Goal: Information Seeking & Learning: Learn about a topic

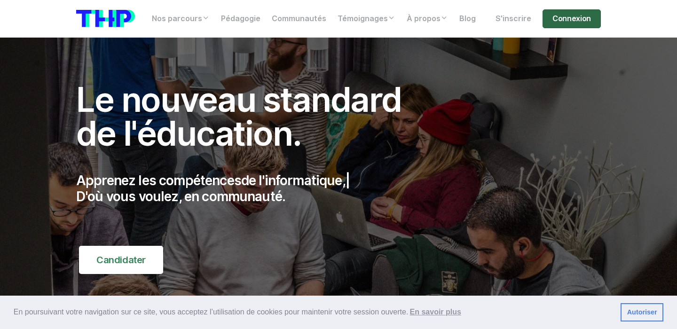
click at [563, 18] on link "Connexion" at bounding box center [572, 18] width 58 height 19
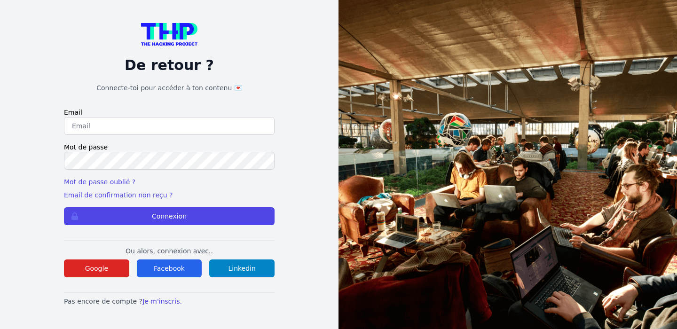
click at [167, 129] on input "email" at bounding box center [169, 126] width 211 height 18
type input "ouladsalwa@gmail.com"
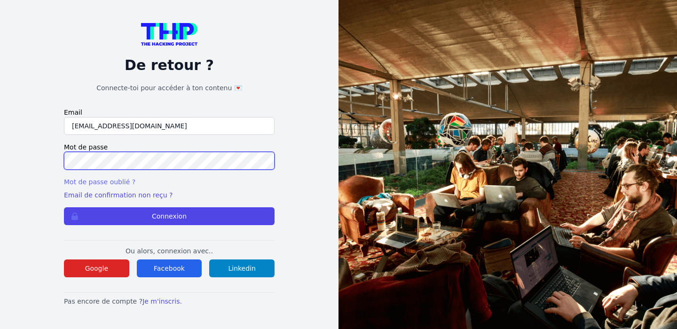
click at [64, 207] on button "Connexion" at bounding box center [169, 216] width 211 height 18
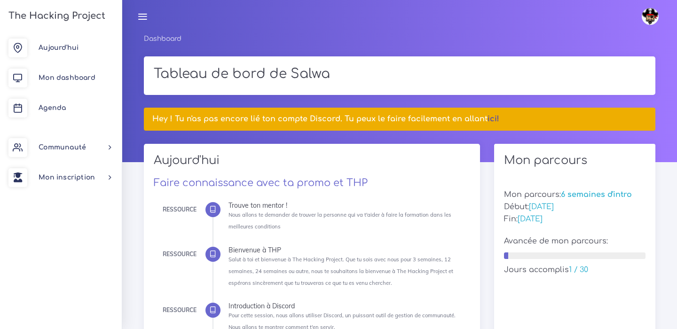
click at [489, 119] on link "ici!" at bounding box center [494, 119] width 12 height 8
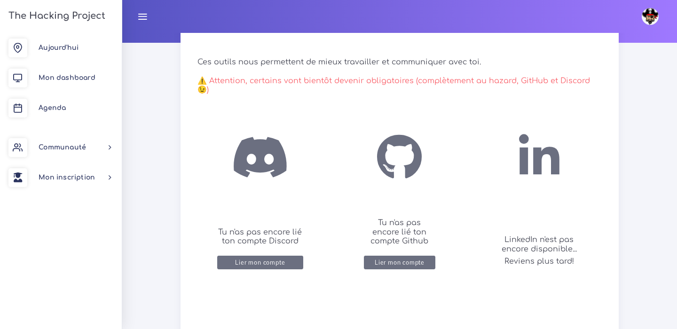
scroll to position [157, 0]
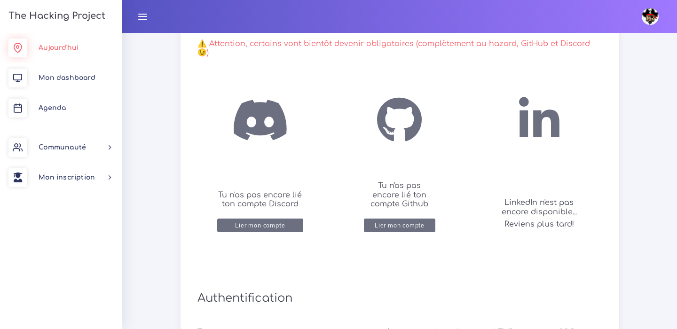
click at [53, 50] on span "Aujourd'hui" at bounding box center [59, 47] width 40 height 7
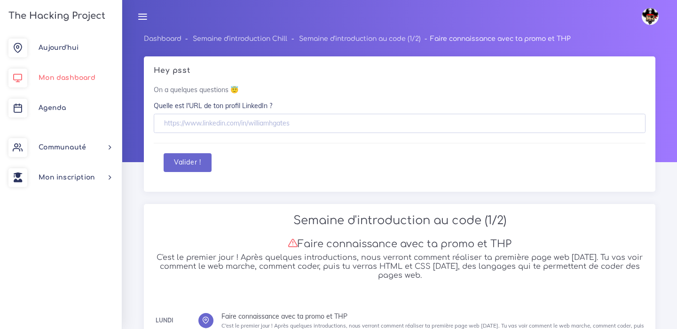
click at [48, 82] on link "Mon dashboard" at bounding box center [61, 78] width 122 height 30
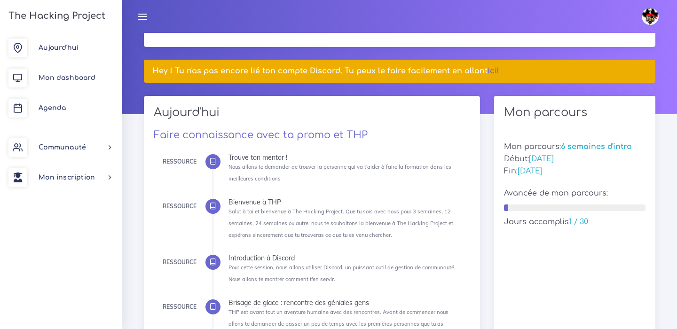
scroll to position [34, 0]
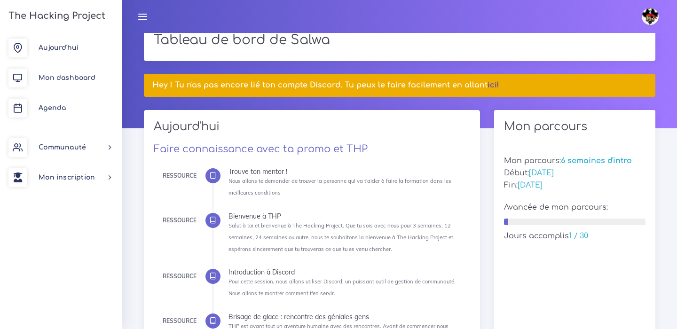
click at [488, 85] on link "ici!" at bounding box center [494, 85] width 12 height 8
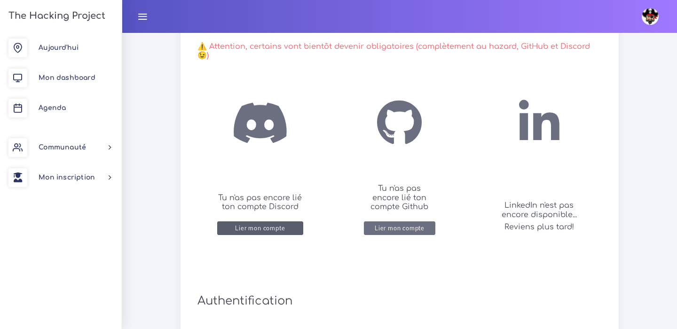
scroll to position [169, 0]
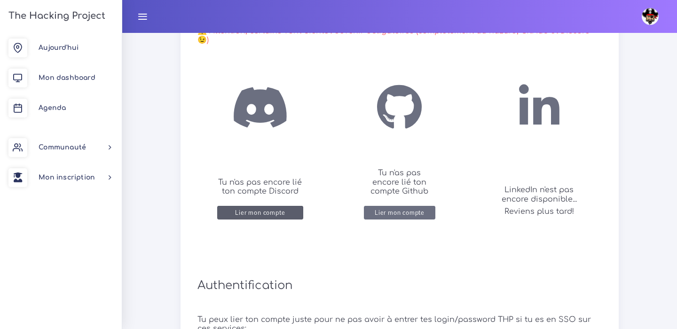
click at [254, 209] on div "Lier mon compte" at bounding box center [260, 212] width 50 height 7
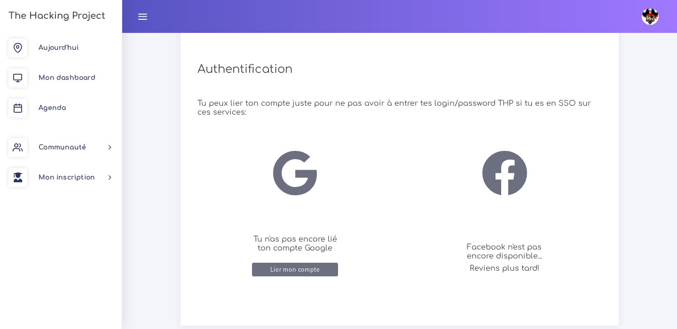
scroll to position [401, 0]
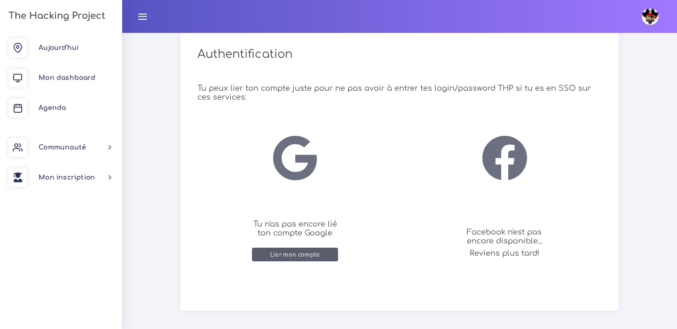
click at [300, 251] on div "Lier mon compte" at bounding box center [295, 254] width 50 height 7
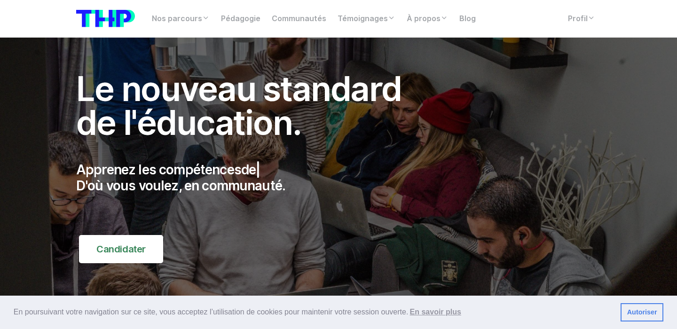
scroll to position [12, 0]
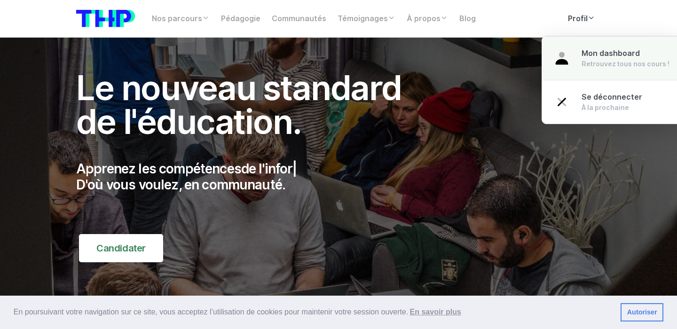
click at [567, 50] on img at bounding box center [562, 58] width 17 height 17
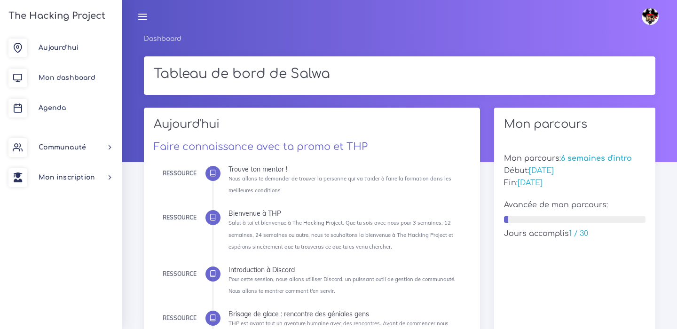
drag, startPoint x: 288, startPoint y: 191, endPoint x: 195, endPoint y: 170, distance: 95.6
click at [229, 170] on li "Ressource Trouve ton mentor ! Nous allons te demander de trouver la personne qu…" at bounding box center [346, 181] width 235 height 30
click at [209, 170] on icon at bounding box center [212, 173] width 7 height 7
click at [73, 82] on link "Mon dashboard" at bounding box center [61, 78] width 122 height 30
click at [71, 83] on link "Mon dashboard" at bounding box center [61, 78] width 122 height 30
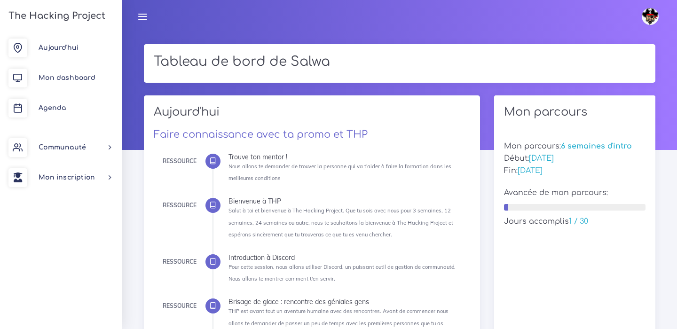
scroll to position [13, 0]
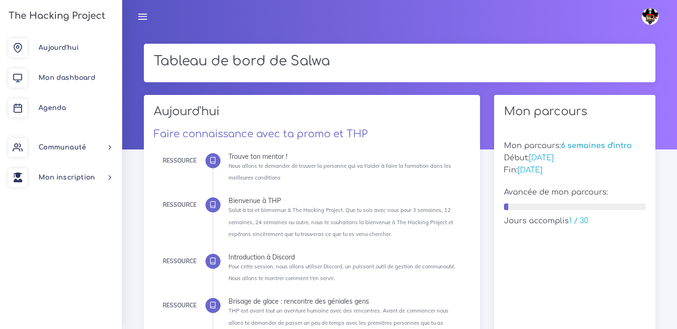
click at [213, 160] on icon at bounding box center [212, 160] width 7 height 7
drag, startPoint x: 280, startPoint y: 177, endPoint x: 214, endPoint y: 154, distance: 69.6
click at [229, 154] on li "Ressource Trouve ton mentor ! Nous allons te demander de trouver la personne qu…" at bounding box center [346, 168] width 235 height 30
copy li "Ressource Trouve ton mentor ! Nous allons te demander de trouver la personne qu…"
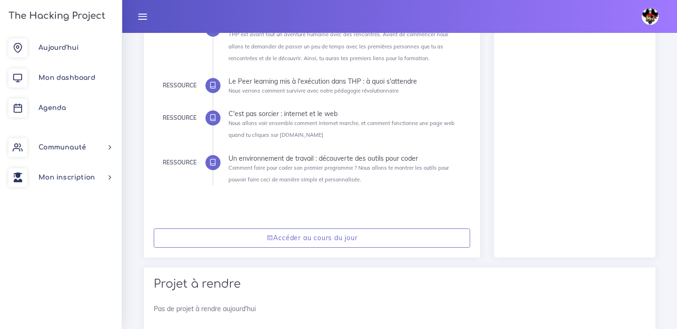
scroll to position [293, 0]
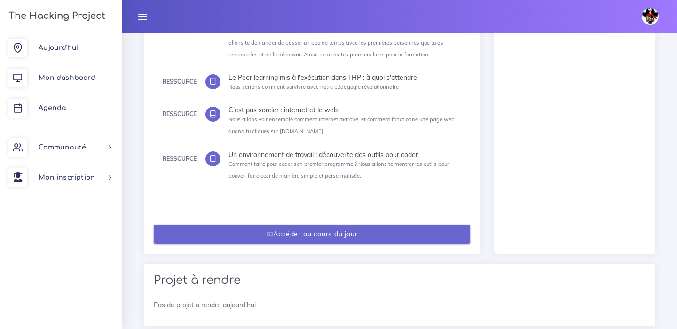
click at [336, 236] on link "Accéder au cours du jour" at bounding box center [312, 234] width 317 height 19
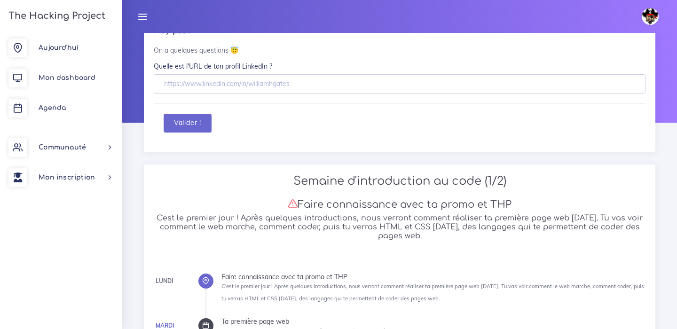
scroll to position [145, 0]
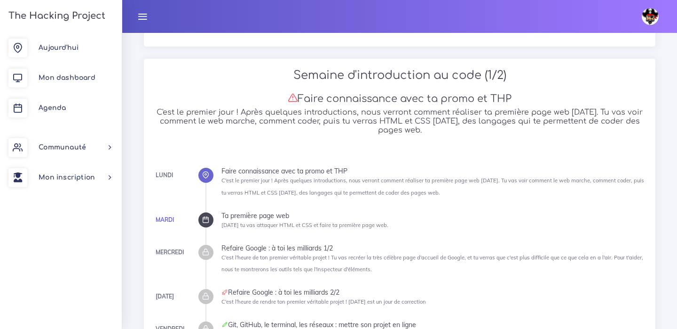
drag, startPoint x: 217, startPoint y: 214, endPoint x: 413, endPoint y: 229, distance: 196.8
click at [413, 229] on ul "Lundi Faire connaissance avec ta promo et THP C'est le premier jour ! Après que…" at bounding box center [426, 260] width 440 height 184
copy li "Ta première page web Aujourd'hui tu vas attaquer HTML et CSS et faire ta premiè…"
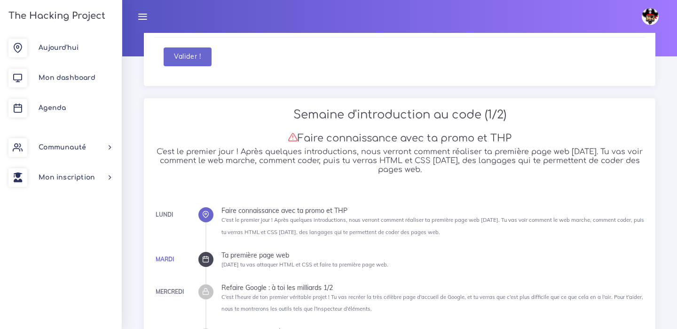
scroll to position [0, 0]
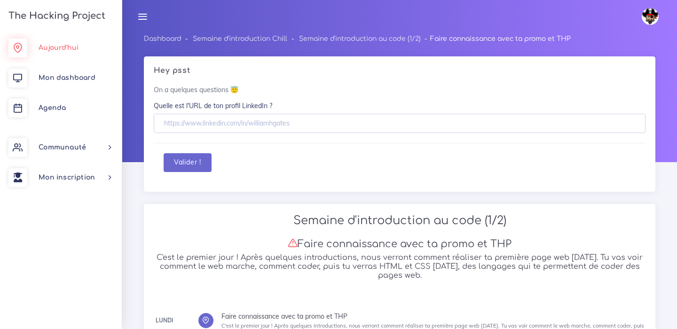
click at [77, 41] on link "Aujourd'hui" at bounding box center [61, 48] width 122 height 30
click at [99, 72] on link "Mon dashboard" at bounding box center [61, 78] width 122 height 30
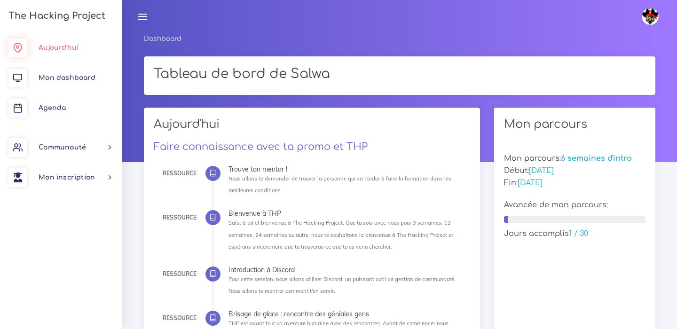
click at [66, 44] on span "Aujourd'hui" at bounding box center [59, 47] width 40 height 7
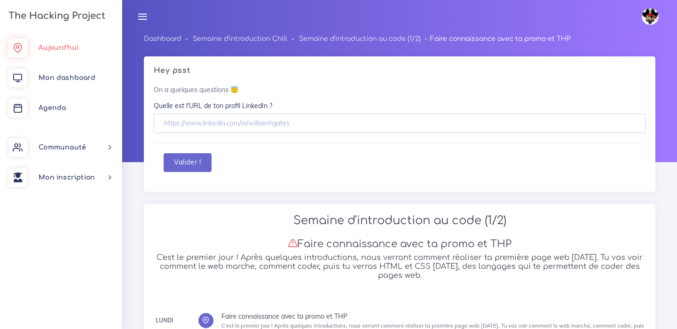
click at [46, 52] on link "Aujourd'hui" at bounding box center [61, 48] width 122 height 30
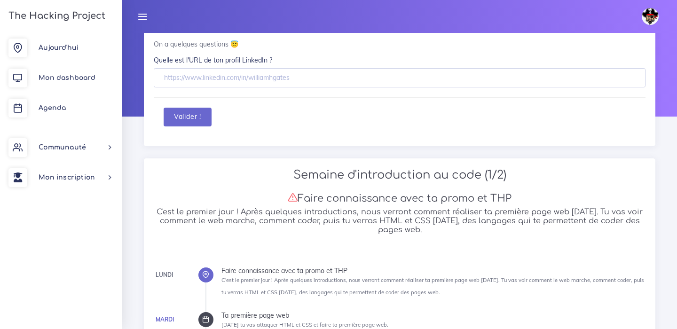
scroll to position [142, 0]
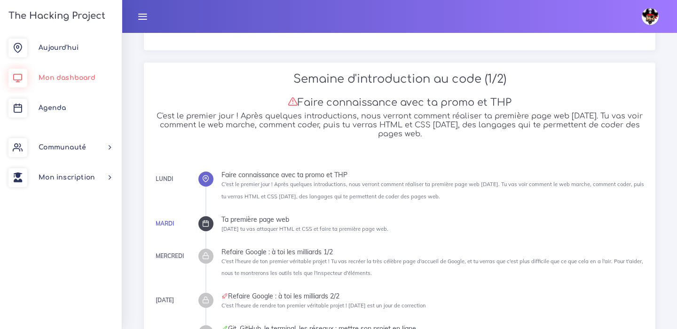
click at [79, 82] on link "Mon dashboard" at bounding box center [61, 78] width 122 height 30
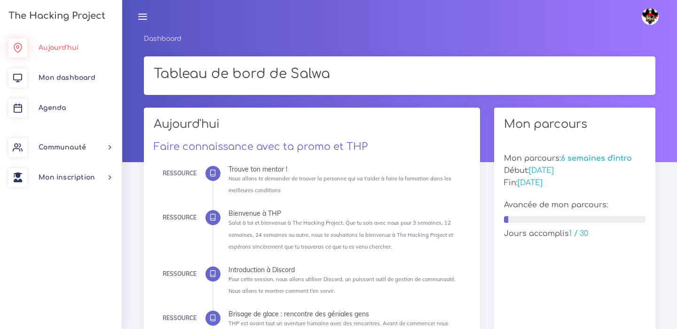
click at [77, 46] on span "Aujourd'hui" at bounding box center [59, 47] width 40 height 7
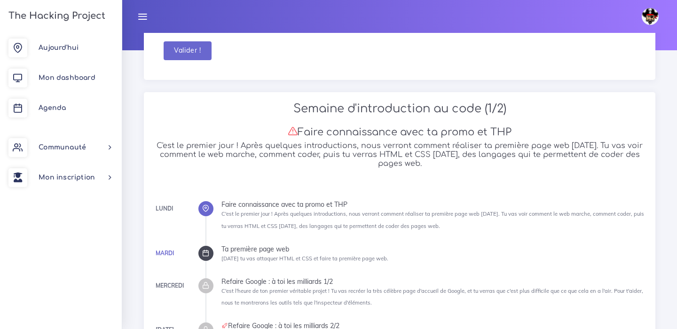
scroll to position [116, 0]
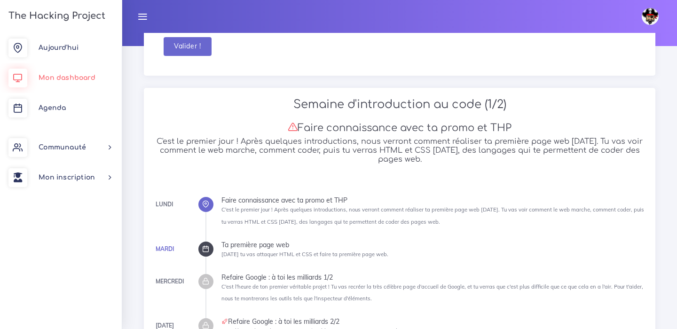
click at [79, 80] on span "Mon dashboard" at bounding box center [67, 77] width 57 height 7
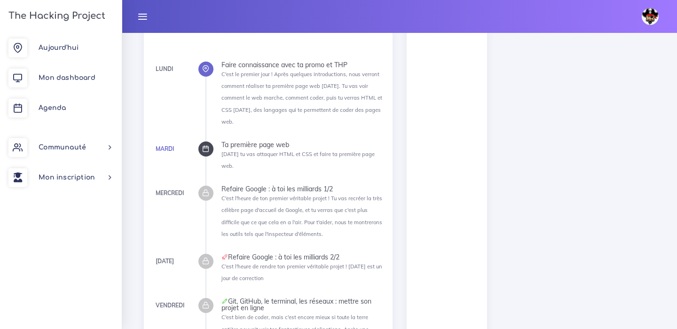
scroll to position [750, 0]
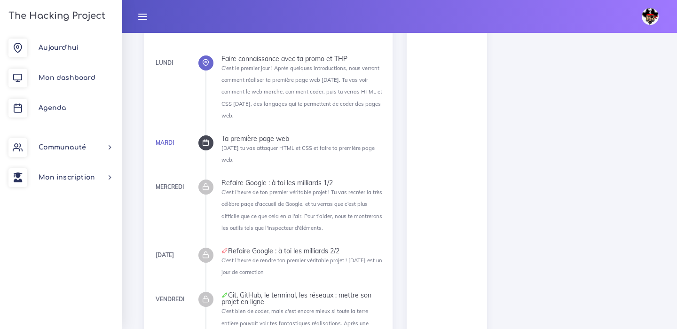
click at [206, 143] on icon at bounding box center [205, 142] width 7 height 7
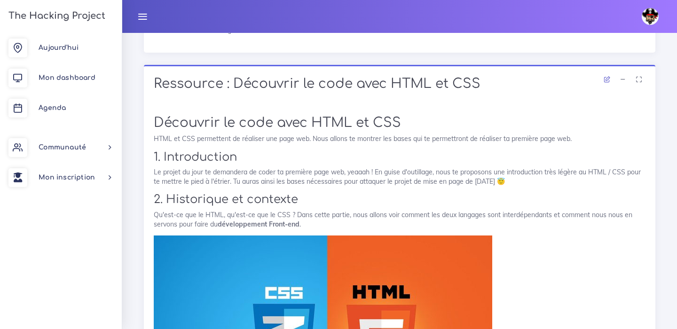
scroll to position [975, 0]
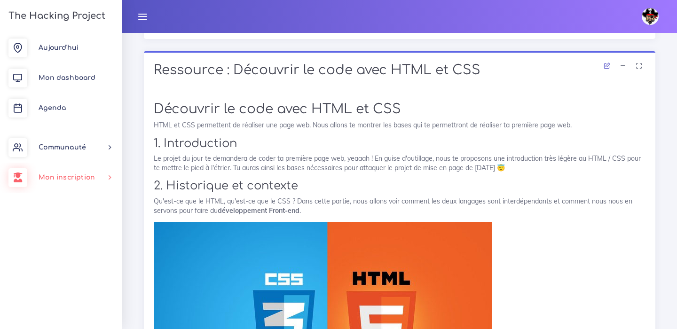
click at [24, 184] on icon at bounding box center [17, 177] width 19 height 19
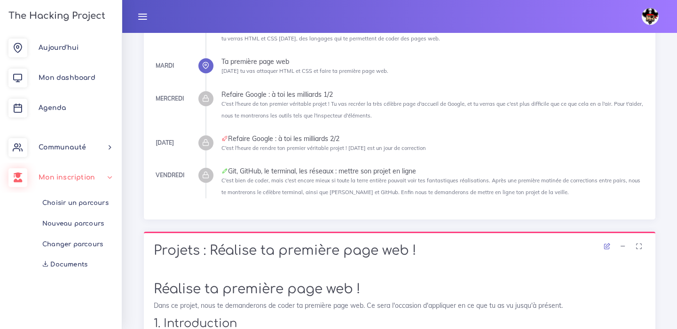
scroll to position [281, 0]
click at [207, 65] on icon at bounding box center [205, 65] width 7 height 7
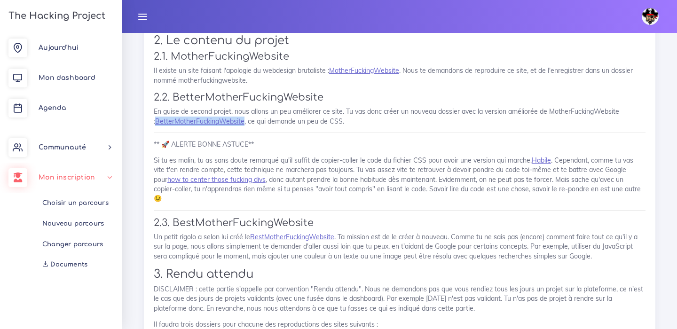
scroll to position [628, 0]
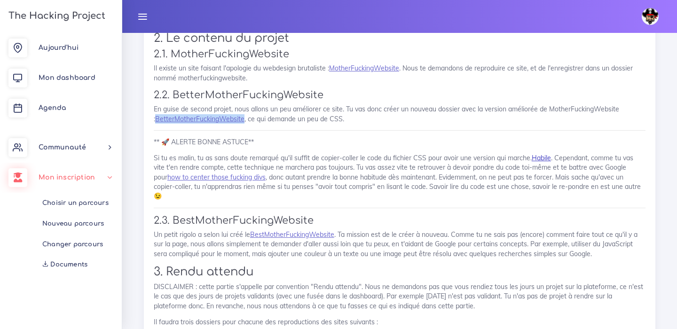
click at [548, 160] on link "Habile" at bounding box center [541, 158] width 19 height 8
click at [220, 181] on link "how to center those fucking divs" at bounding box center [216, 177] width 98 height 8
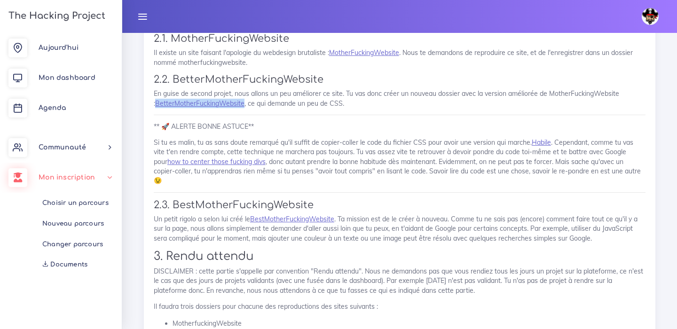
scroll to position [652, 0]
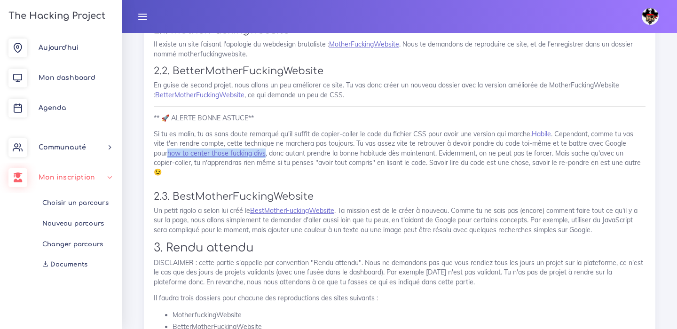
drag, startPoint x: 151, startPoint y: 158, endPoint x: 252, endPoint y: 153, distance: 100.8
click at [252, 153] on div "Réalise ta première page web ! Dans ce projet, nous te demanderons de coder ta …" at bounding box center [400, 130] width 512 height 461
click at [381, 169] on div "Réalise ta première page web ! Dans ce projet, nous te demanderons de coder ta …" at bounding box center [400, 127] width 492 height 435
click at [307, 206] on link "BestMotherFuckingWebsite" at bounding box center [292, 210] width 84 height 8
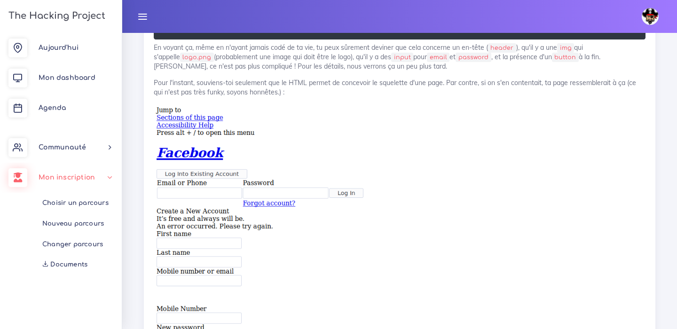
scroll to position [1871, 0]
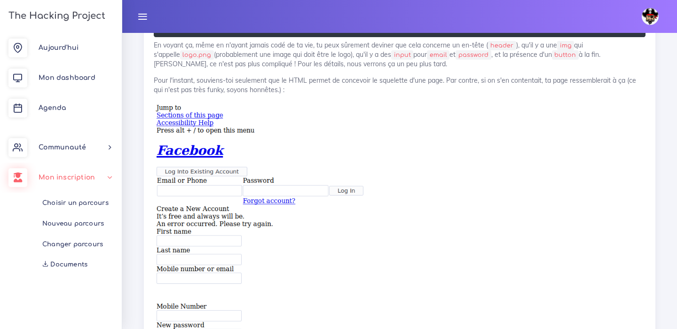
click at [183, 143] on img at bounding box center [400, 256] width 492 height 310
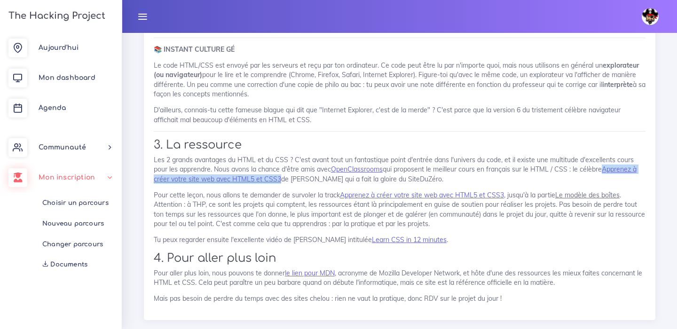
scroll to position [2421, 0]
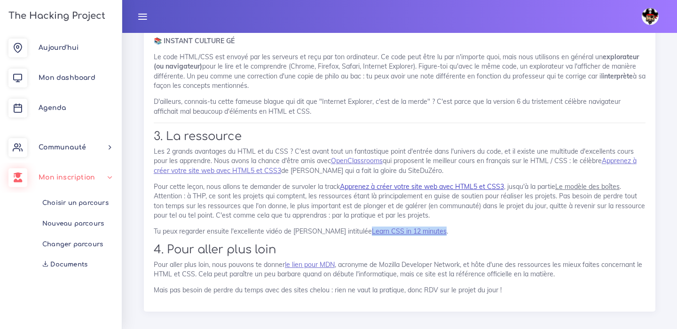
click at [468, 183] on link "Apprenez à créer votre site web avec HTML5 et CSS3" at bounding box center [422, 187] width 164 height 8
click at [310, 261] on link "le lien pour MDN" at bounding box center [310, 265] width 50 height 8
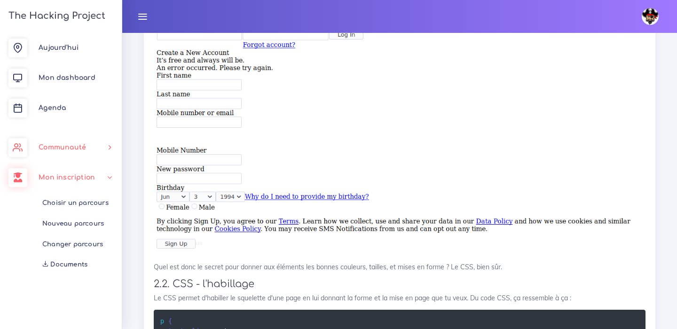
scroll to position [1997, 0]
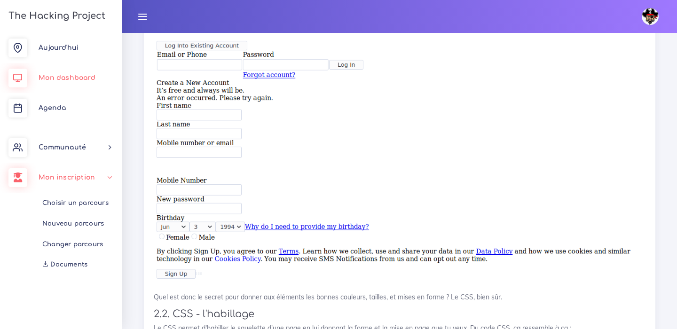
click at [61, 79] on span "Mon dashboard" at bounding box center [67, 77] width 57 height 7
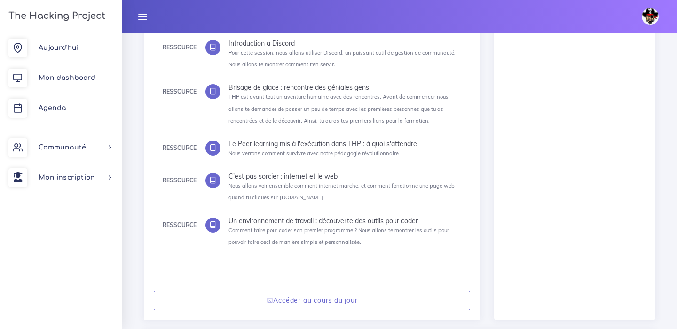
scroll to position [371, 0]
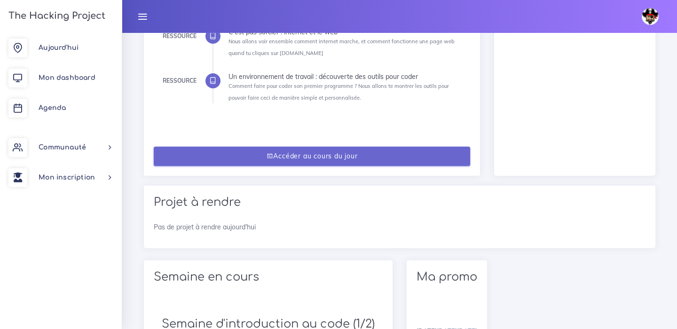
click at [296, 155] on link "Accéder au cours du jour" at bounding box center [312, 156] width 317 height 19
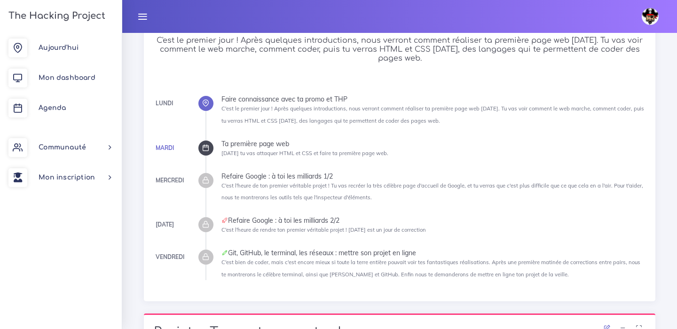
scroll to position [224, 0]
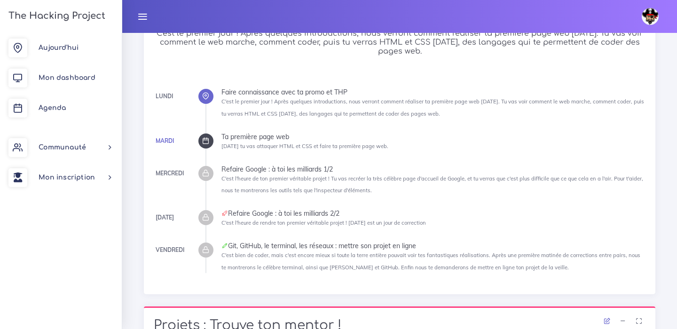
click at [213, 142] on div at bounding box center [206, 141] width 15 height 15
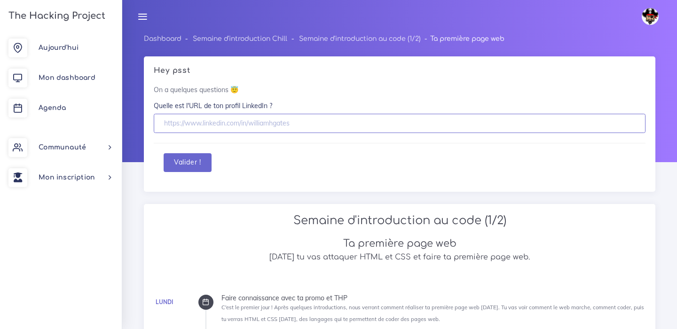
click at [200, 128] on input "text" at bounding box center [400, 123] width 492 height 19
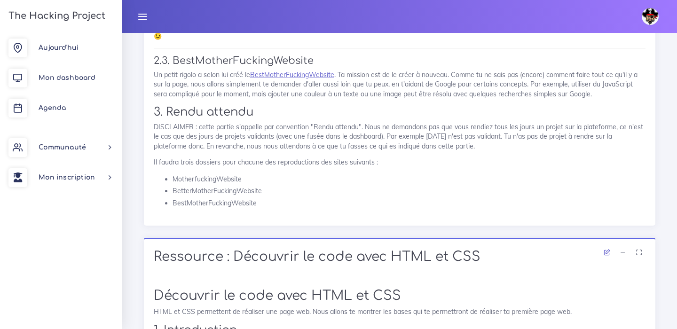
scroll to position [476, 0]
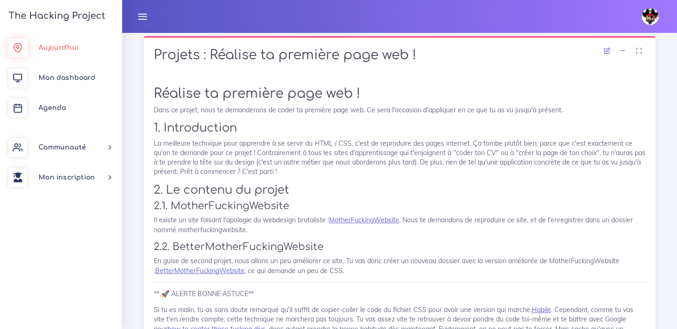
click at [56, 55] on link "Aujourd'hui" at bounding box center [61, 48] width 122 height 30
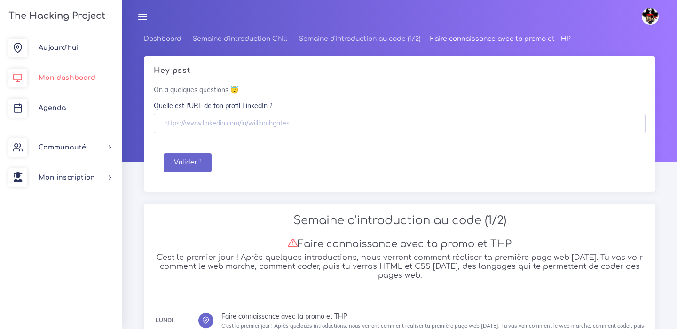
click at [67, 87] on link "Mon dashboard" at bounding box center [61, 78] width 122 height 30
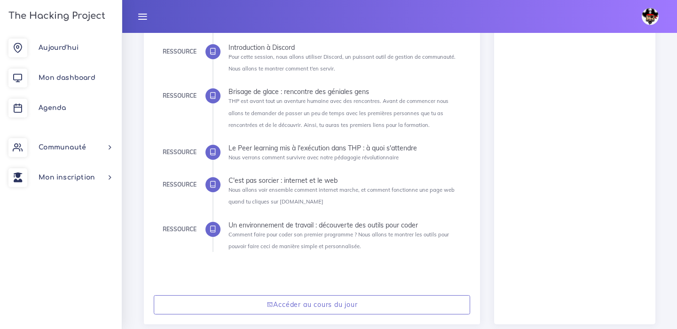
scroll to position [222, 0]
click at [45, 118] on link "Agenda" at bounding box center [61, 108] width 122 height 30
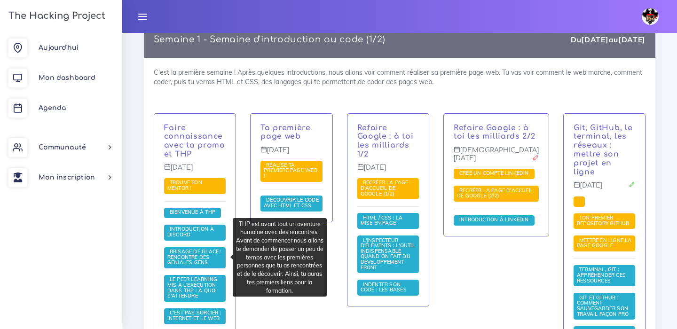
scroll to position [184, 0]
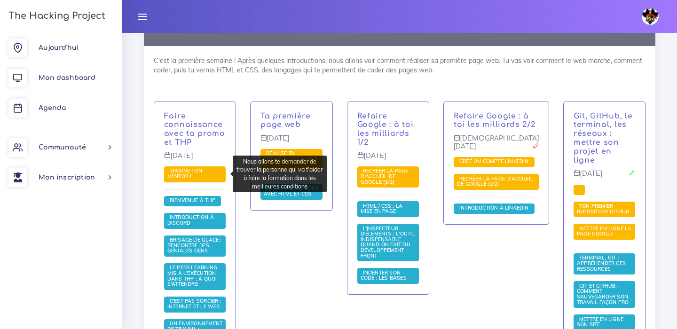
click at [193, 175] on span "Trouve ton mentor !" at bounding box center [195, 175] width 62 height 16
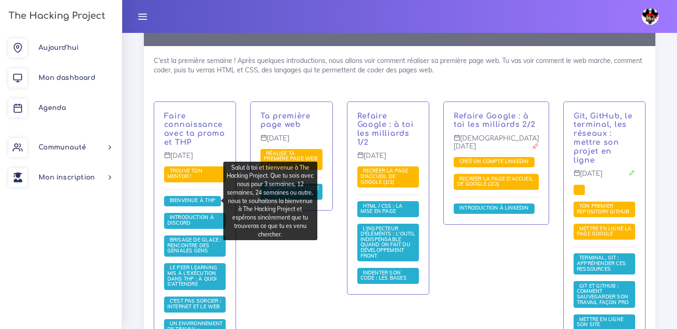
click at [194, 200] on span "Bienvenue à THP" at bounding box center [192, 200] width 50 height 7
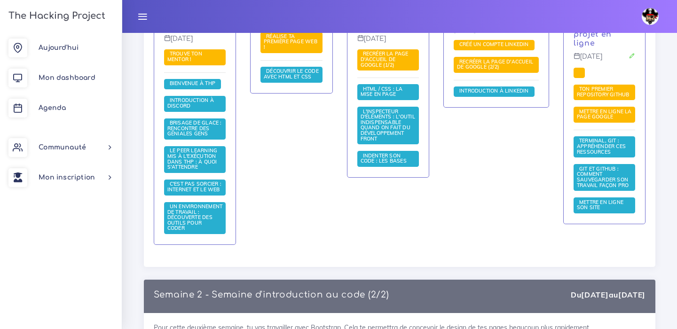
scroll to position [338, 0]
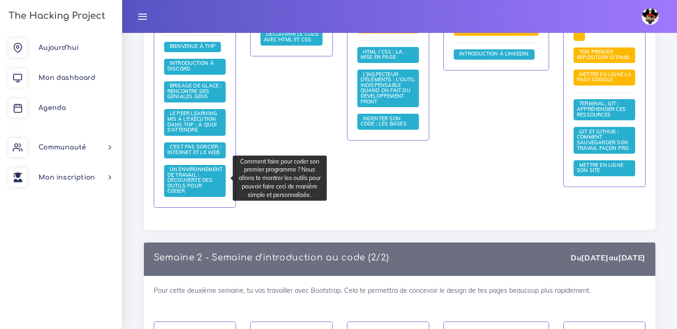
click at [191, 178] on span "Un environnement de travail : découverte des outils pour coder" at bounding box center [194, 180] width 55 height 28
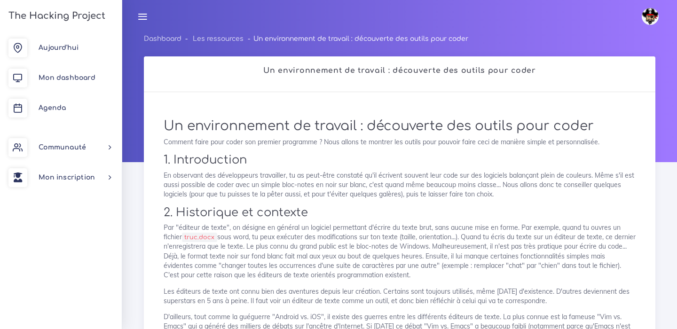
click at [154, 43] on li "Dashboard" at bounding box center [163, 39] width 38 height 12
click at [155, 42] on link "Dashboard" at bounding box center [163, 38] width 38 height 7
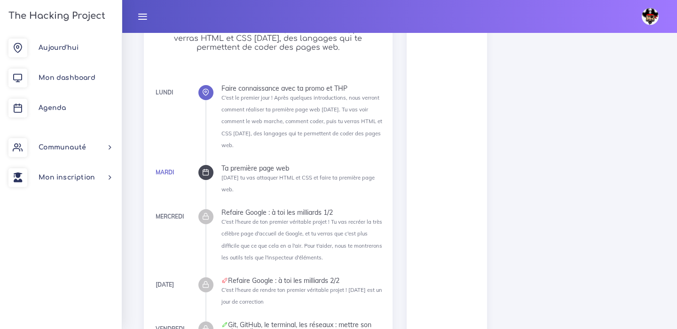
scroll to position [731, 0]
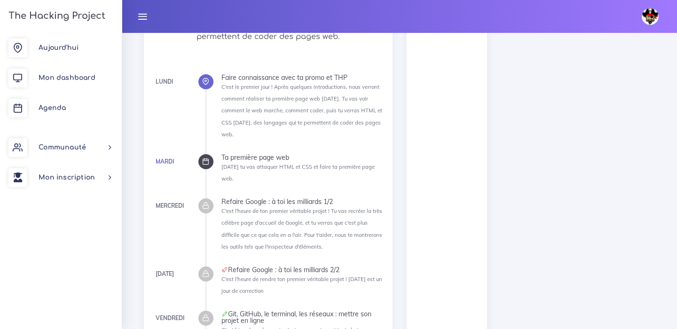
click at [207, 158] on icon at bounding box center [205, 161] width 7 height 7
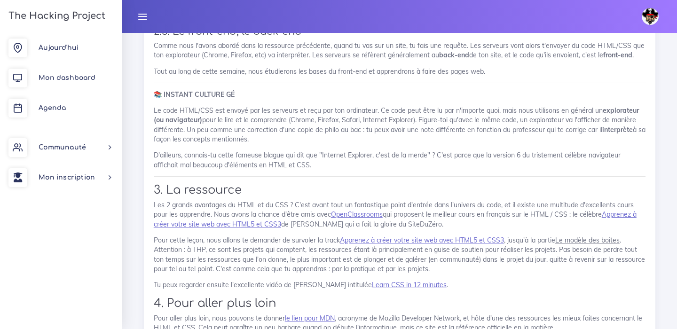
scroll to position [2421, 0]
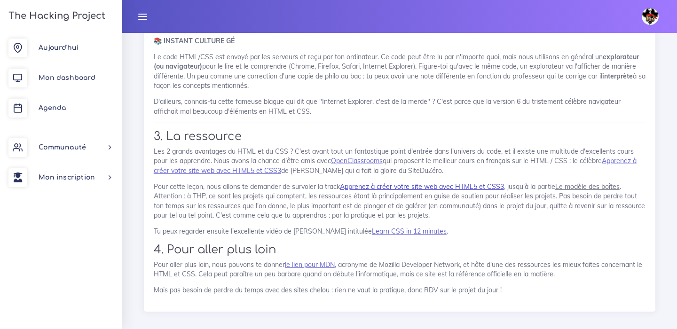
click at [364, 183] on link "Apprenez à créer votre site web avec HTML5 et CSS3" at bounding box center [422, 187] width 164 height 8
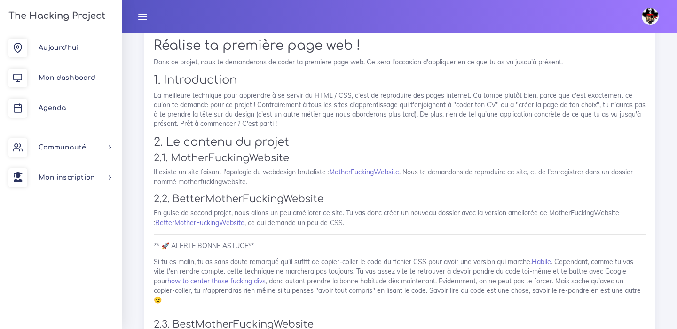
scroll to position [525, 0]
drag, startPoint x: 178, startPoint y: 180, endPoint x: 246, endPoint y: 179, distance: 68.7
click at [246, 179] on p "Il existe un site faisant l'apologie du webdesign brutaliste : MotherFuckingWeb…" at bounding box center [400, 176] width 492 height 19
copy p "motherfuckingwebsite"
click at [348, 171] on link "MotherFuckingWebsite" at bounding box center [364, 171] width 70 height 8
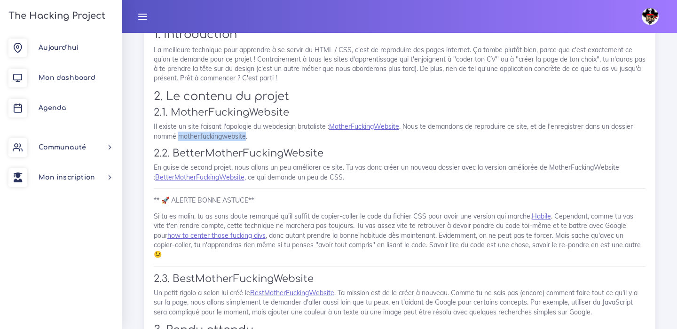
scroll to position [570, 0]
